Goal: Navigation & Orientation: Find specific page/section

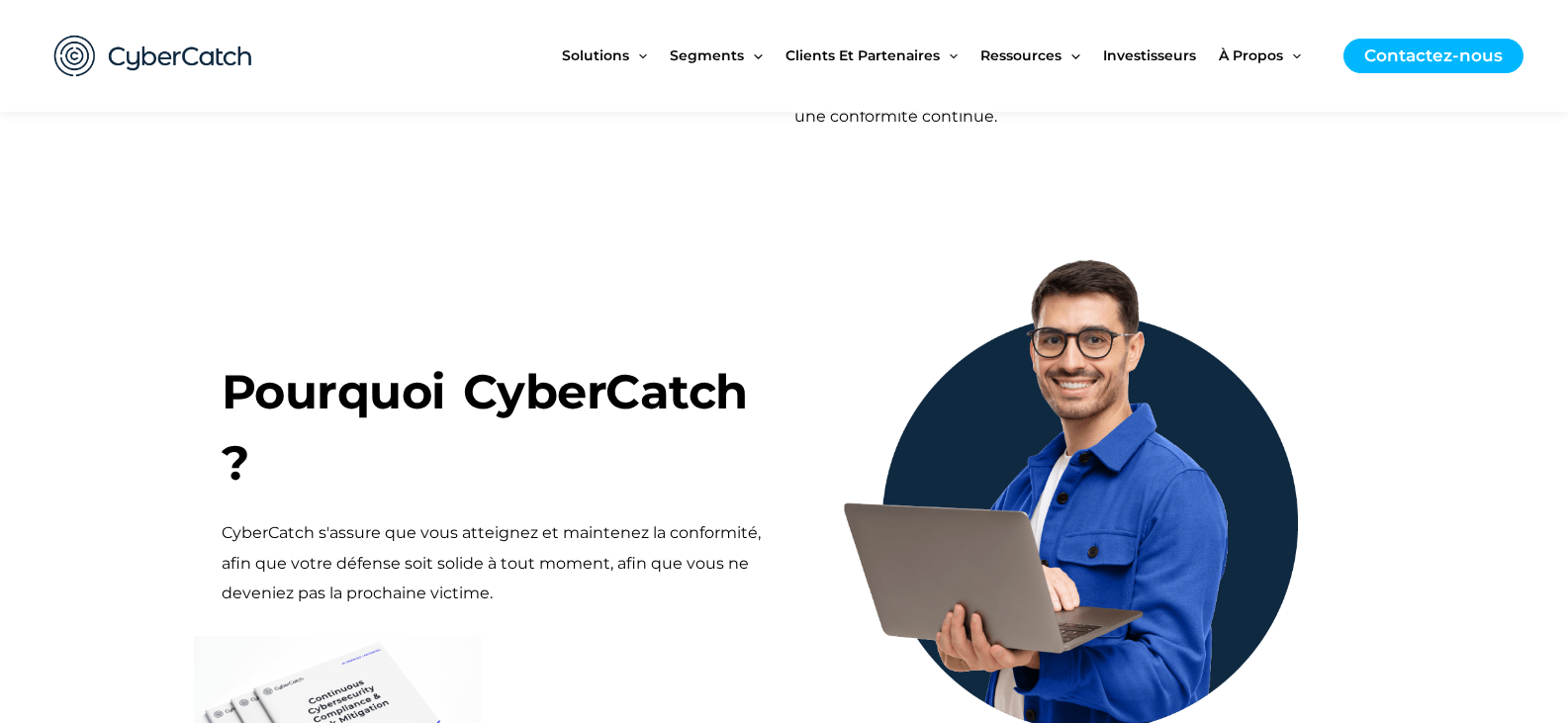
scroll to position [891, 0]
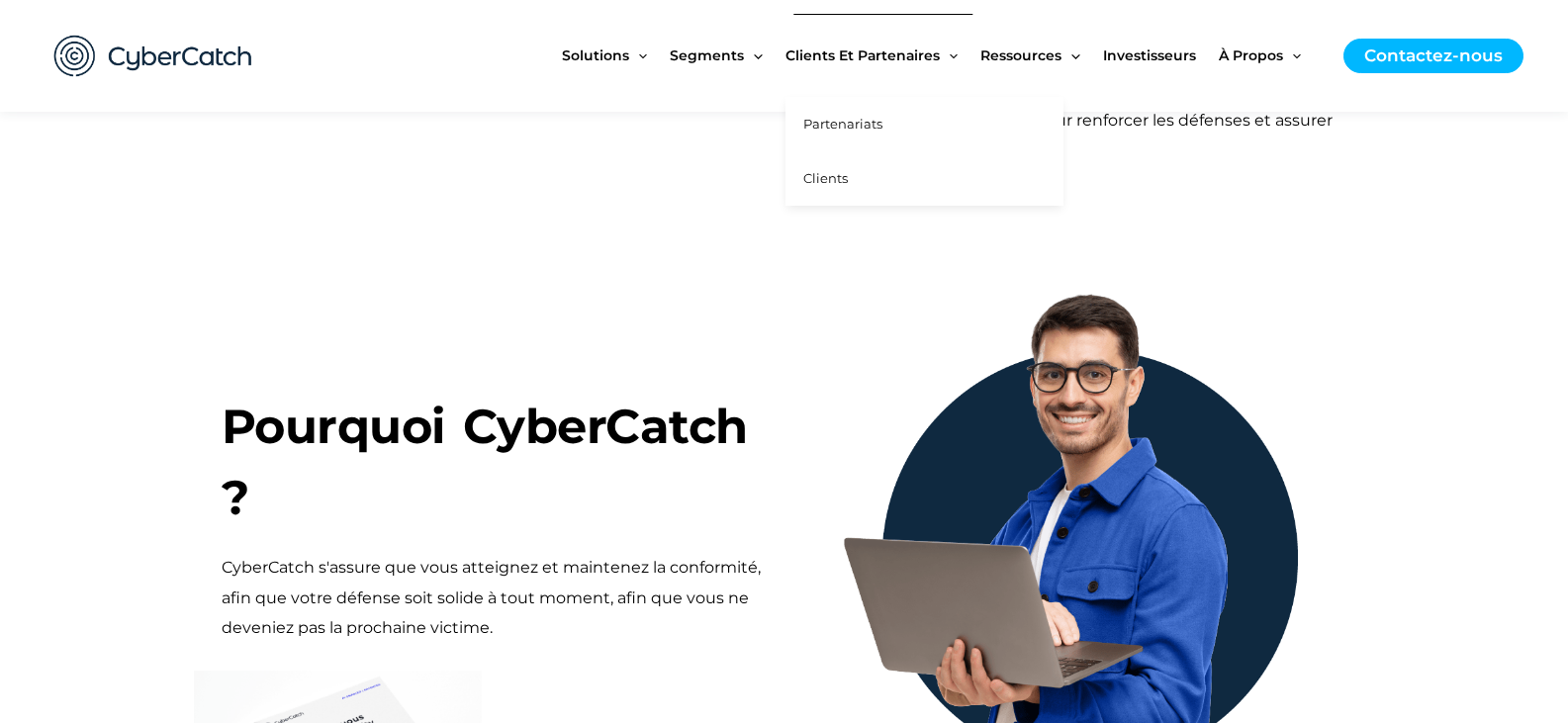
click at [867, 135] on link "Partenariats" at bounding box center [925, 124] width 278 height 55
click at [838, 183] on font "Clients" at bounding box center [825, 178] width 45 height 16
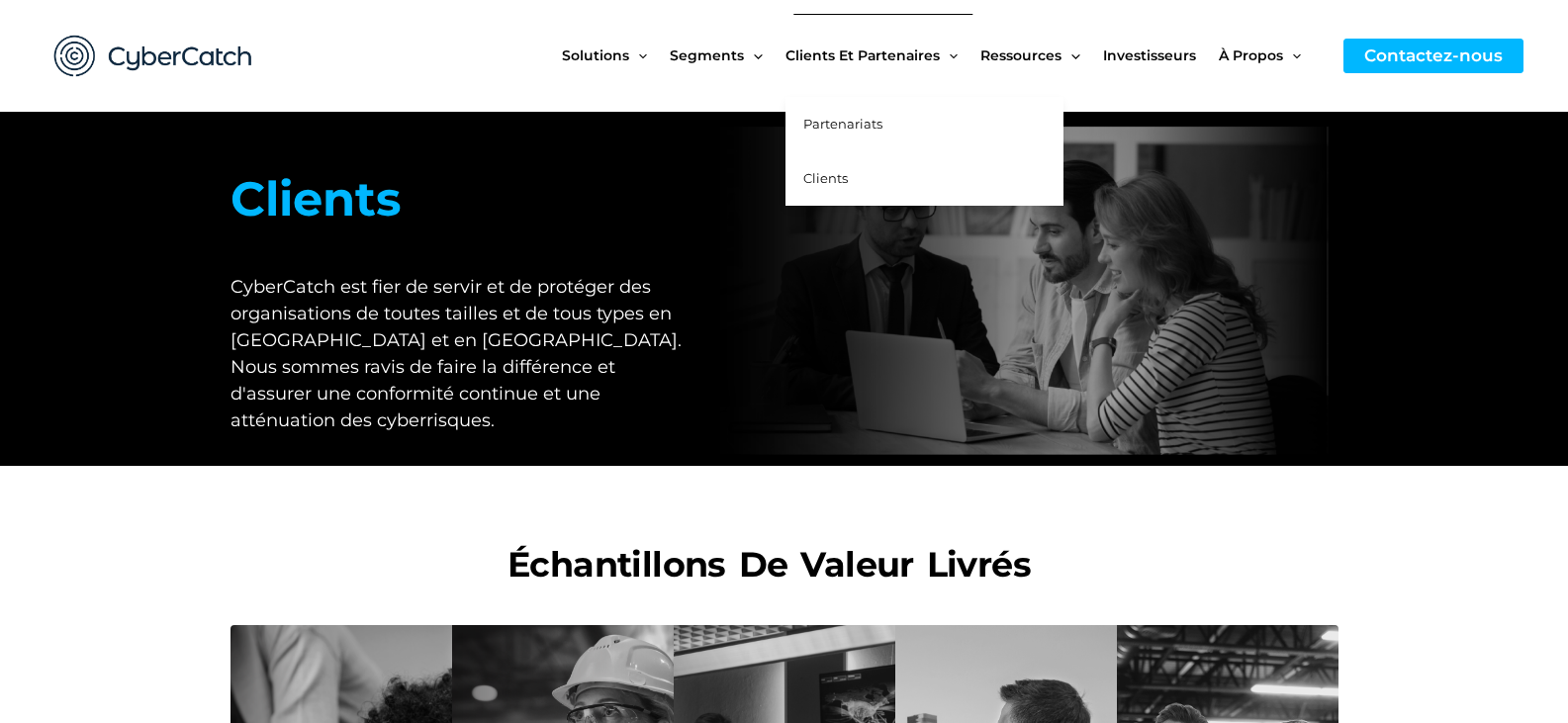
click at [843, 181] on font "Clients" at bounding box center [825, 178] width 45 height 16
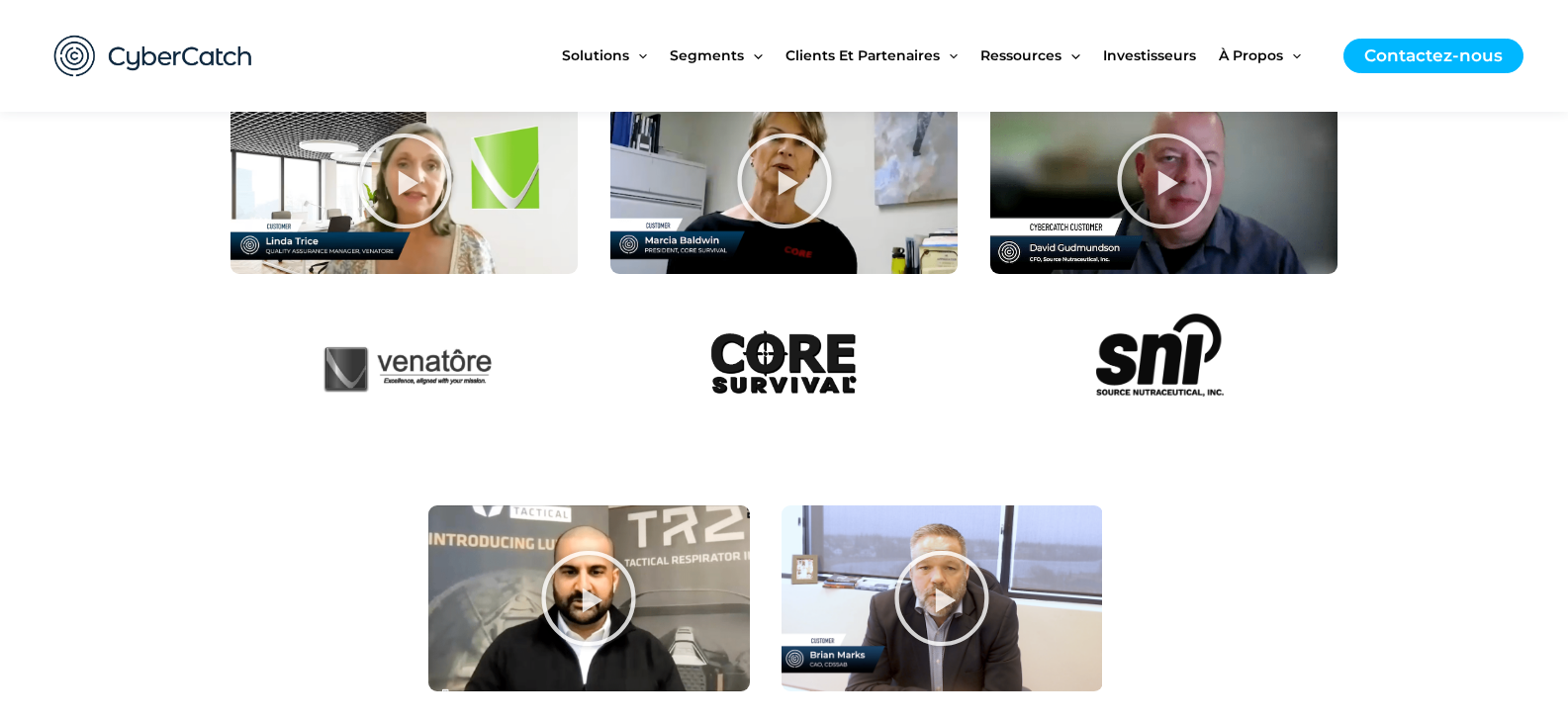
scroll to position [1583, 0]
